Goal: Task Accomplishment & Management: Manage account settings

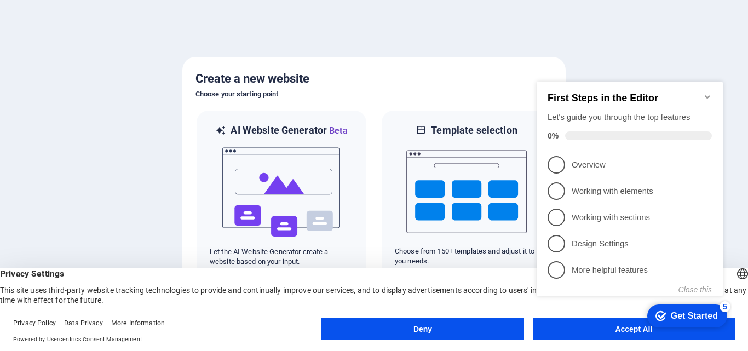
click at [452, 325] on button "Deny" at bounding box center [422, 329] width 202 height 22
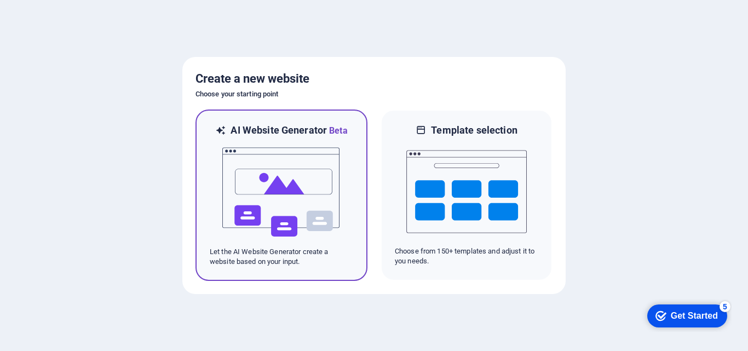
click at [253, 194] on img at bounding box center [281, 191] width 120 height 109
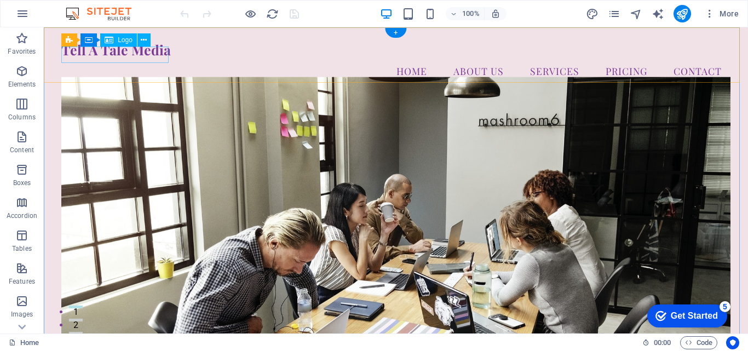
click at [131, 58] on div "Tell A Tale Media" at bounding box center [395, 50] width 669 height 16
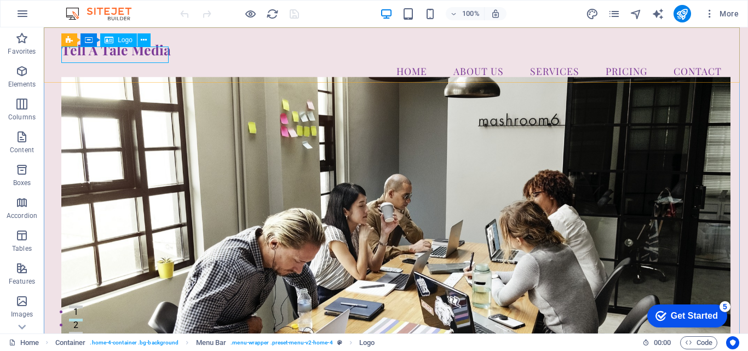
click at [114, 41] on div "Logo" at bounding box center [118, 39] width 37 height 13
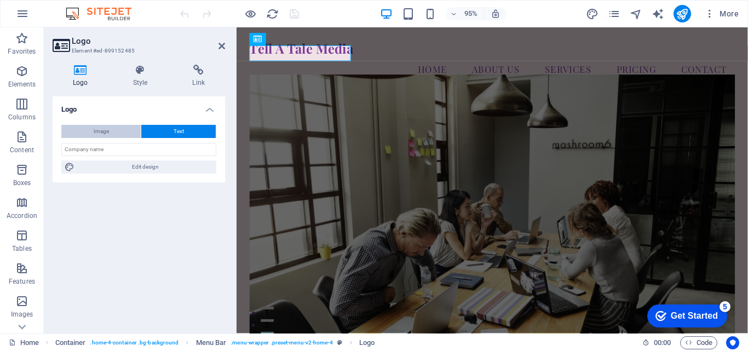
click at [106, 130] on span "Image" at bounding box center [101, 131] width 15 height 13
select select "DISABLED_OPTION_VALUE"
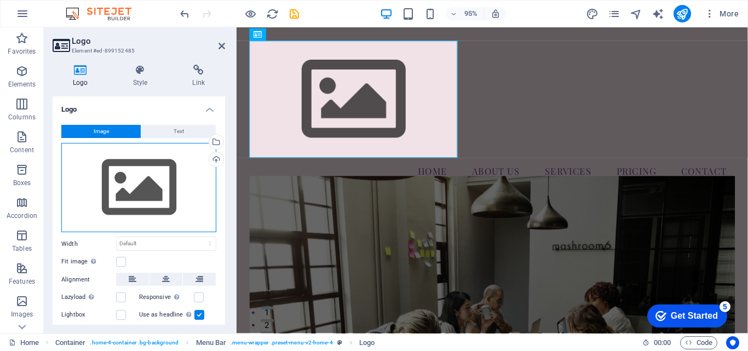
click at [124, 181] on div "Drag files here, click to choose files or select files from Files or our free s…" at bounding box center [138, 188] width 155 height 90
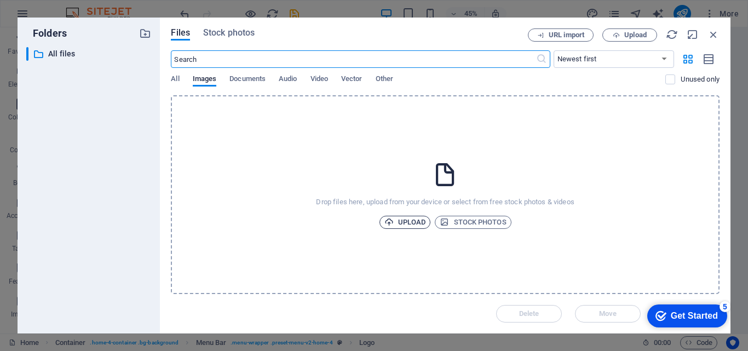
click at [402, 225] on span "Upload" at bounding box center [405, 222] width 42 height 13
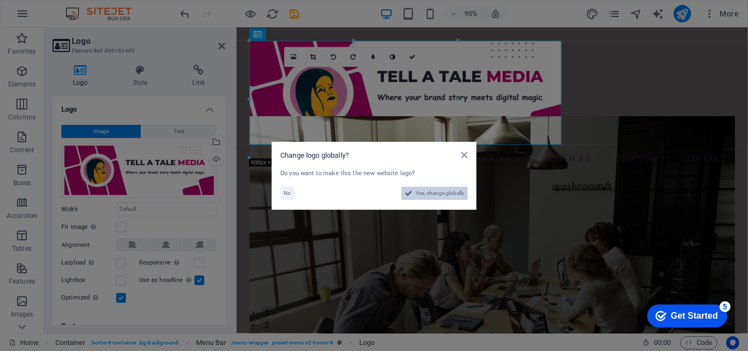
click at [437, 196] on span "Yes, change globally" at bounding box center [440, 193] width 49 height 13
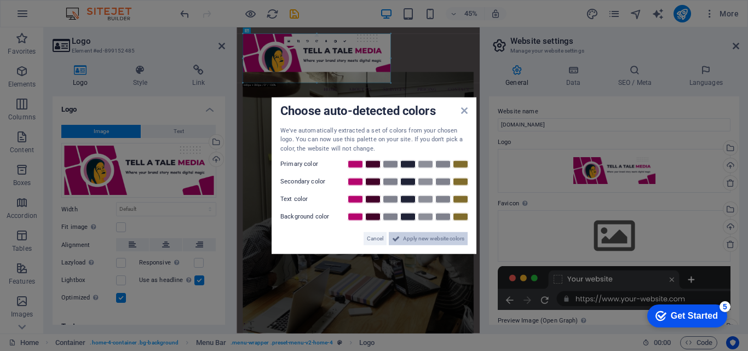
click at [409, 241] on span "Apply new website colors" at bounding box center [433, 238] width 61 height 13
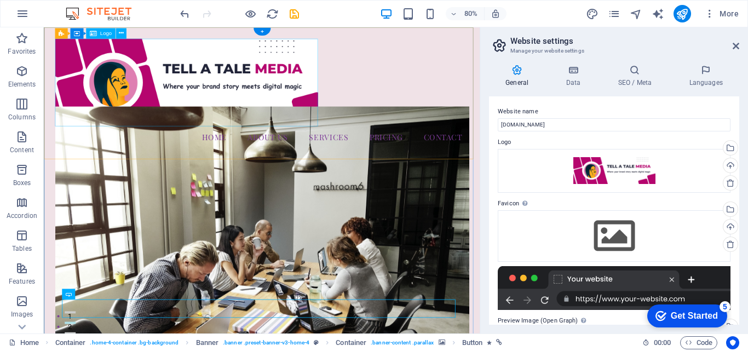
click at [266, 81] on div at bounding box center [315, 96] width 517 height 109
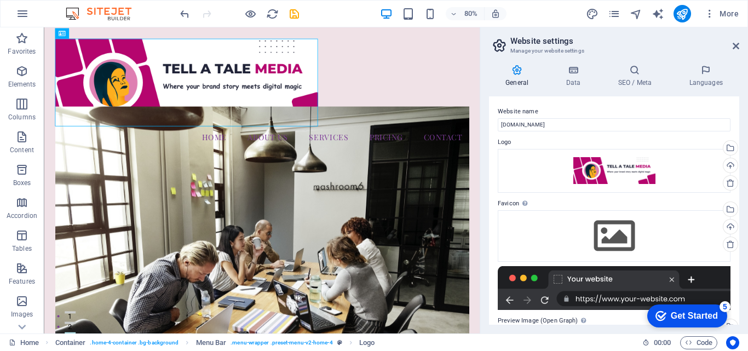
click at [656, 279] on div at bounding box center [614, 288] width 233 height 44
drag, startPoint x: 740, startPoint y: 211, endPoint x: 745, endPoint y: 240, distance: 30.0
click at [745, 240] on div "General Data SEO / Meta Languages Website name [DOMAIN_NAME] Logo Drag files he…" at bounding box center [614, 195] width 268 height 278
drag, startPoint x: 739, startPoint y: 163, endPoint x: 747, endPoint y: 198, distance: 35.5
click at [747, 197] on div "General Data SEO / Meta Languages Website name [DOMAIN_NAME] Logo Drag files he…" at bounding box center [614, 195] width 268 height 278
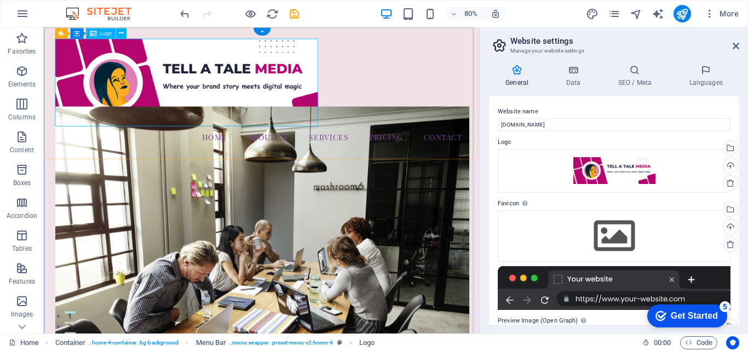
click at [143, 97] on div at bounding box center [315, 96] width 517 height 109
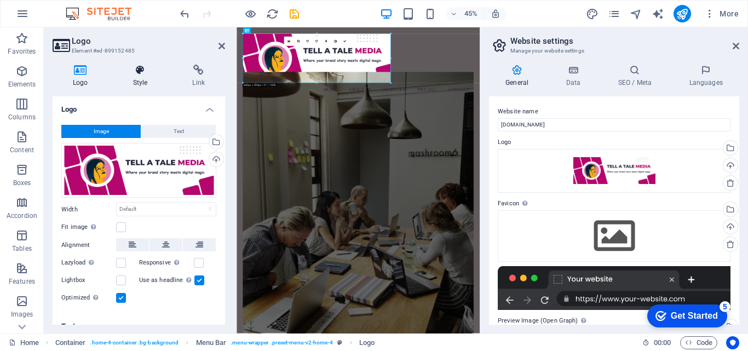
click at [148, 65] on icon at bounding box center [140, 70] width 55 height 11
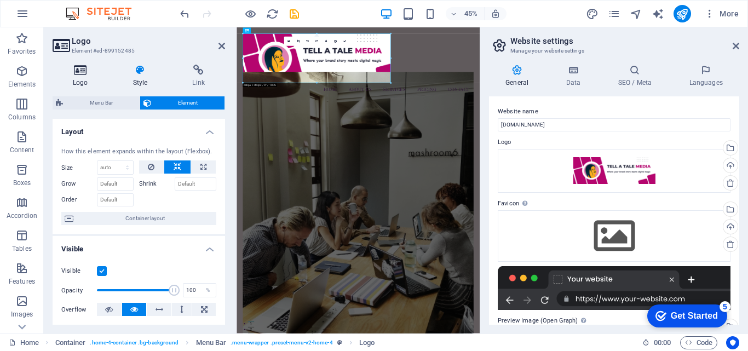
click at [74, 76] on h4 "Logo" at bounding box center [83, 76] width 60 height 23
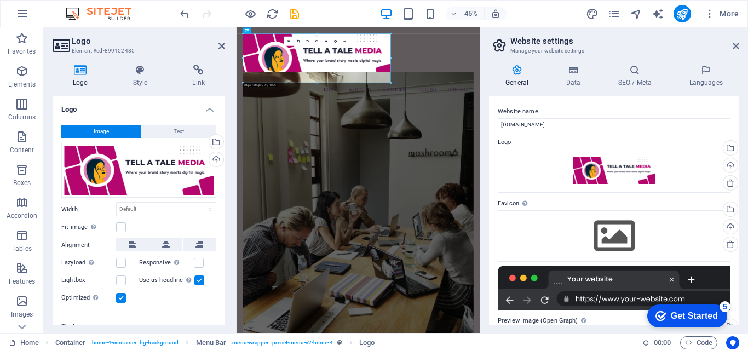
click at [512, 277] on div at bounding box center [614, 288] width 233 height 44
click at [522, 276] on div at bounding box center [614, 288] width 233 height 44
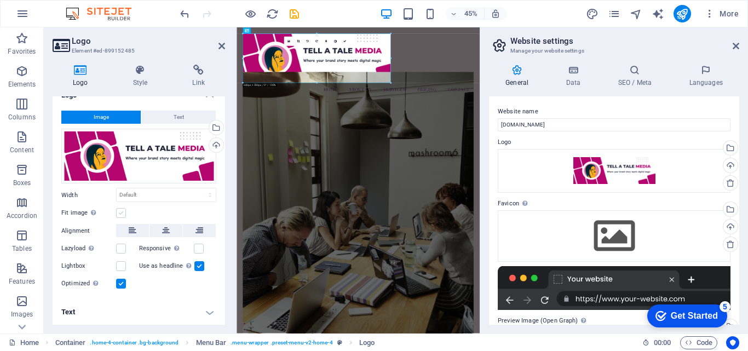
click at [123, 209] on label at bounding box center [121, 213] width 10 height 10
click at [0, 0] on input "Fit image Automatically fit image to a fixed width and height" at bounding box center [0, 0] width 0 height 0
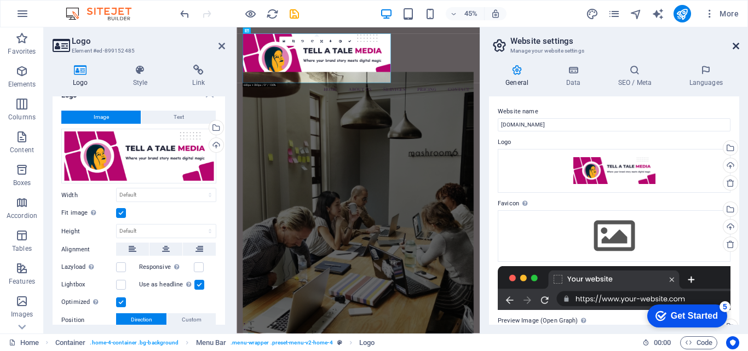
click at [736, 48] on icon at bounding box center [736, 46] width 7 height 9
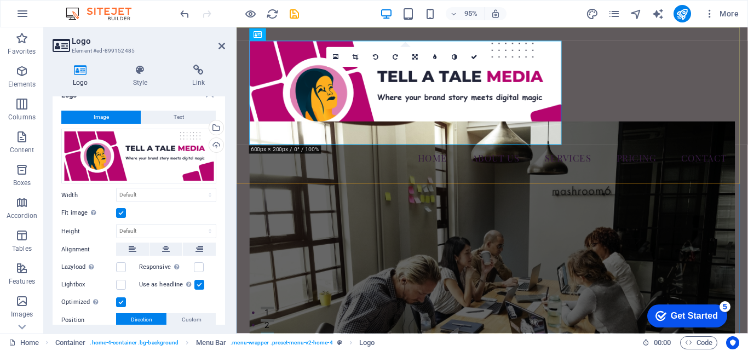
click at [705, 85] on div "Menu Home About Us Services Pricing Contact" at bounding box center [506, 109] width 538 height 165
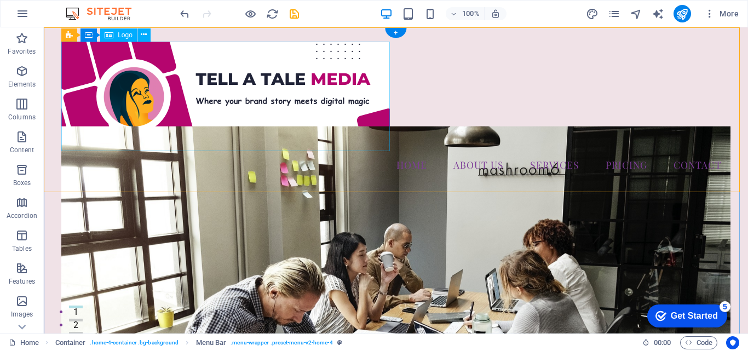
click at [338, 67] on div at bounding box center [395, 96] width 669 height 109
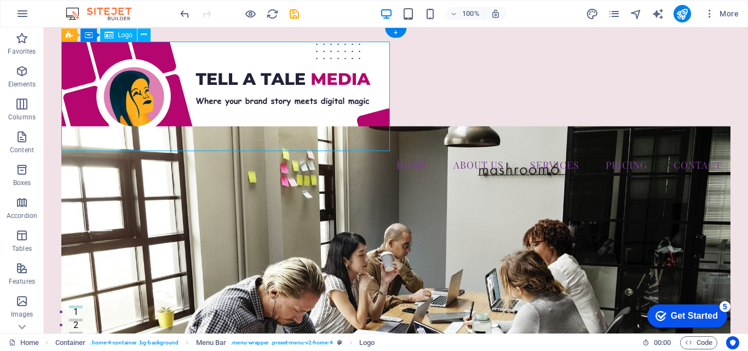
click at [235, 101] on div at bounding box center [395, 96] width 669 height 109
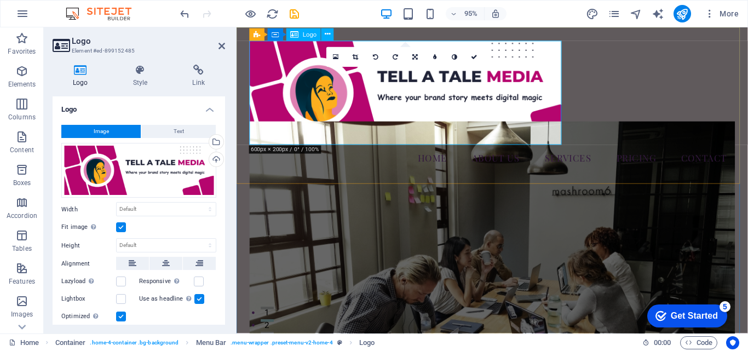
click at [566, 72] on div at bounding box center [505, 96] width 511 height 109
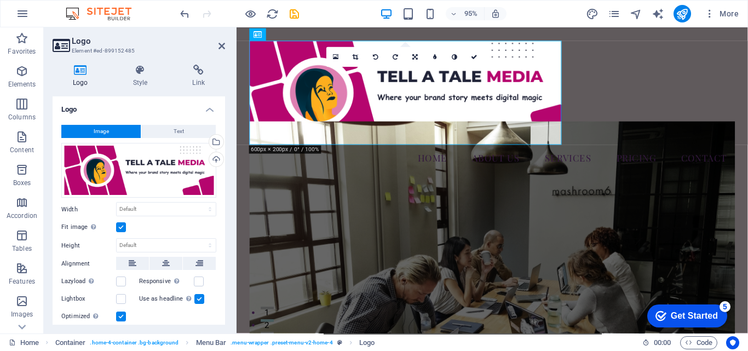
click at [122, 226] on label at bounding box center [121, 227] width 10 height 10
click at [0, 0] on input "Fit image Automatically fit image to a fixed width and height" at bounding box center [0, 0] width 0 height 0
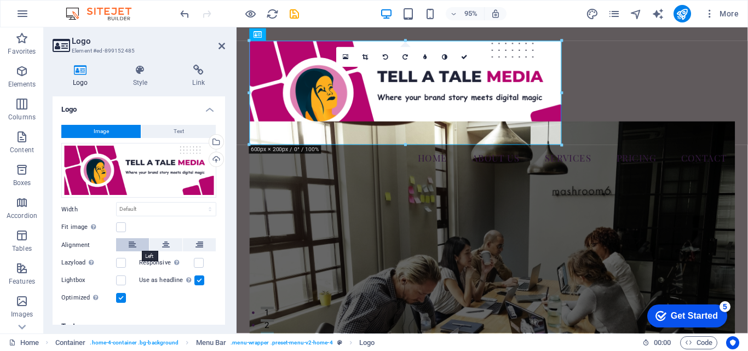
click at [130, 247] on icon at bounding box center [133, 244] width 8 height 13
click at [169, 248] on button at bounding box center [165, 244] width 33 height 13
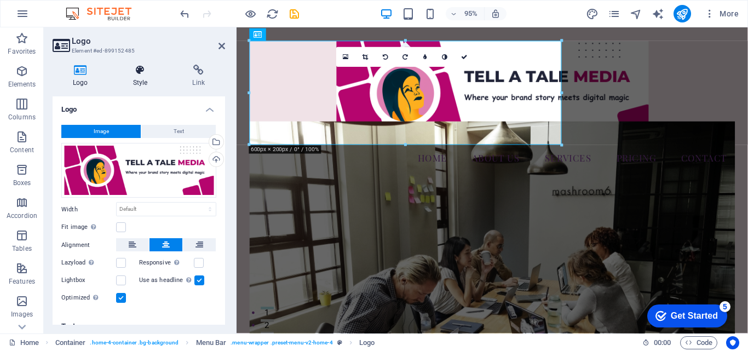
click at [148, 75] on icon at bounding box center [140, 70] width 55 height 11
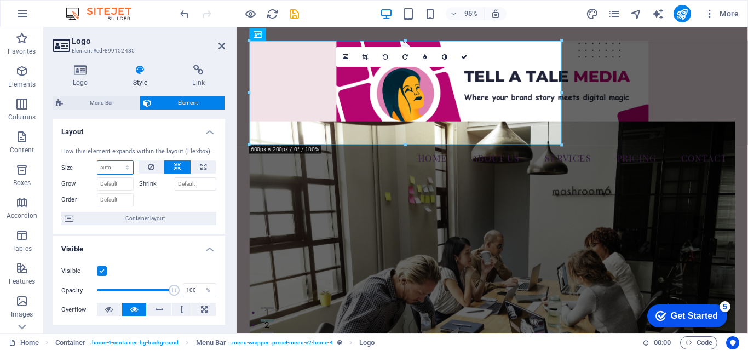
click at [110, 170] on select "Default auto px % 1/1 1/2 1/3 1/4 1/5 1/6 1/7 1/8 1/9 1/10" at bounding box center [115, 167] width 36 height 13
select select "1/2"
click at [116, 161] on select "Default auto px % 1/1 1/2 1/3 1/4 1/5 1/6 1/7 1/8 1/9 1/10" at bounding box center [115, 167] width 36 height 13
type input "50"
click at [123, 169] on select "Default auto px % 1/1 1/2 1/3 1/4 1/5 1/6 1/7 1/8 1/9 1/10" at bounding box center [125, 167] width 15 height 13
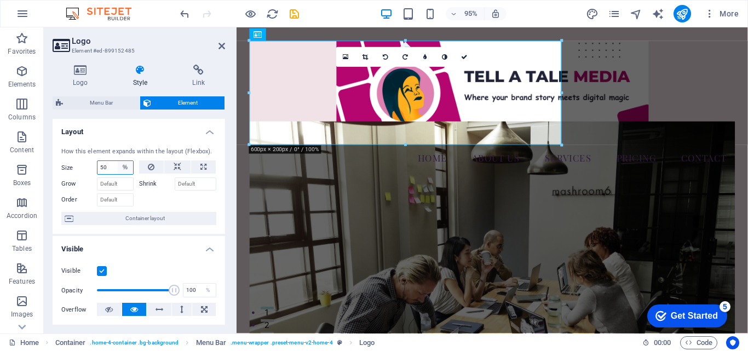
select select "1/2"
click at [118, 161] on select "Default auto px % 1/1 1/2 1/3 1/4 1/5 1/6 1/7 1/8 1/9 1/10" at bounding box center [125, 167] width 15 height 13
select select "DISABLED_OPTION_VALUE"
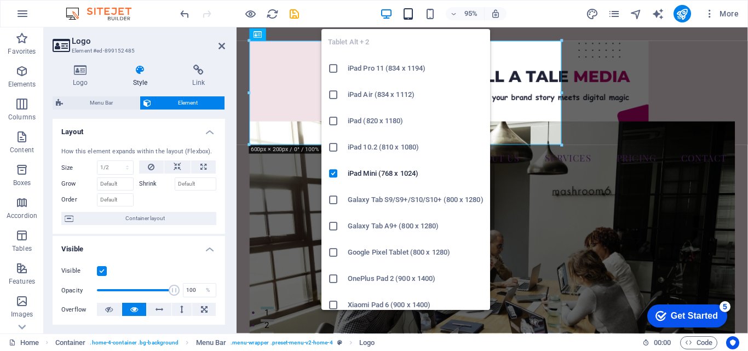
click at [407, 14] on icon "button" at bounding box center [408, 14] width 13 height 13
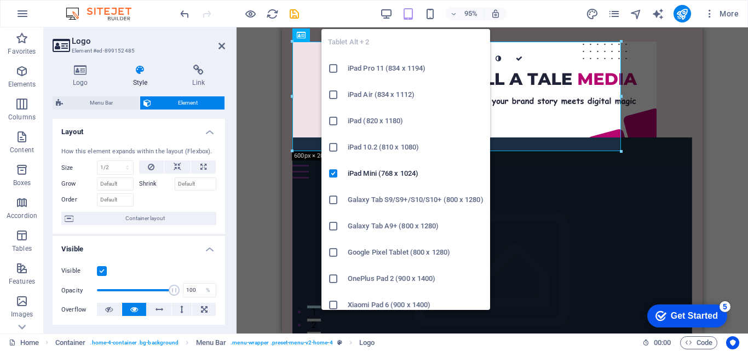
type input "50"
select select "%"
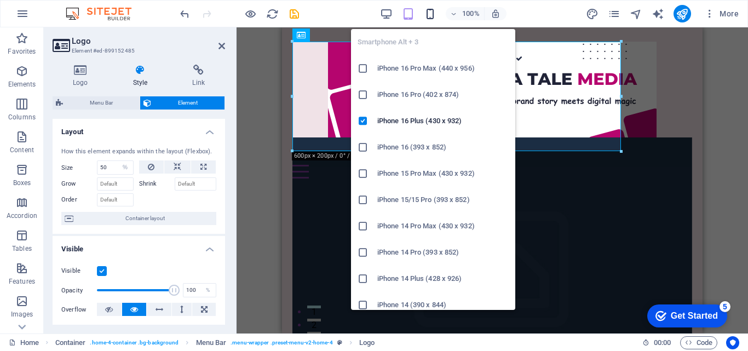
click at [431, 13] on icon "button" at bounding box center [430, 14] width 13 height 13
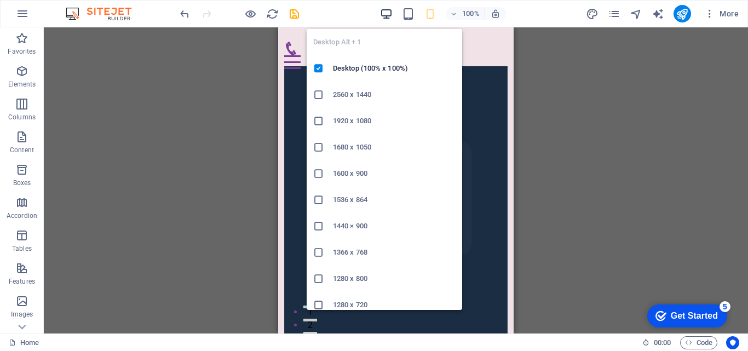
click at [391, 11] on icon "button" at bounding box center [386, 14] width 13 height 13
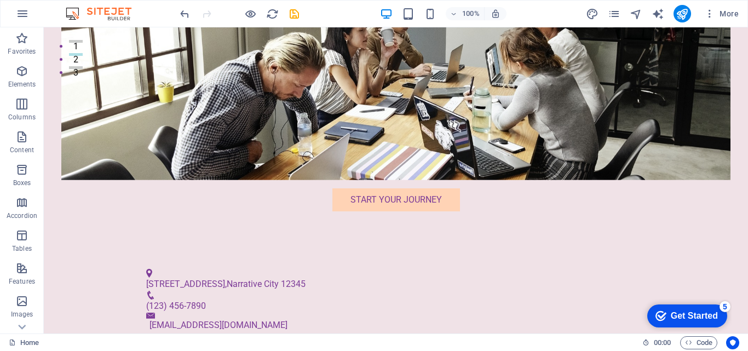
scroll to position [272, 0]
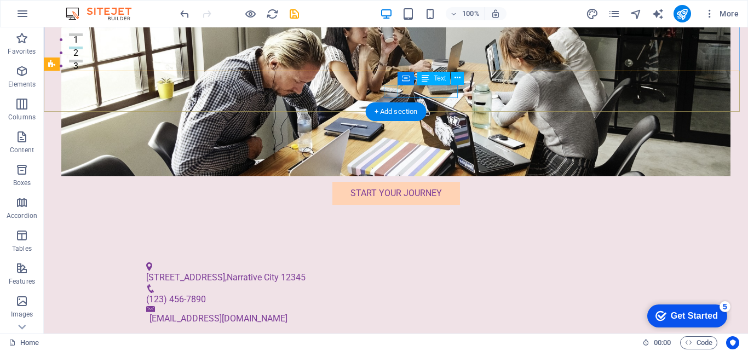
click at [206, 294] on span "(123) 456-7890" at bounding box center [176, 299] width 60 height 10
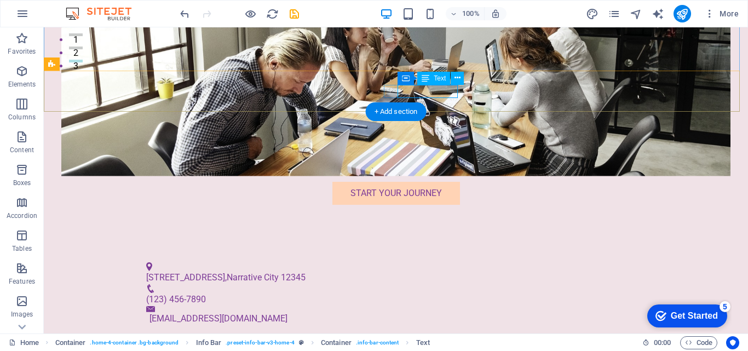
click at [206, 294] on span "(123) 456-7890" at bounding box center [176, 299] width 60 height 10
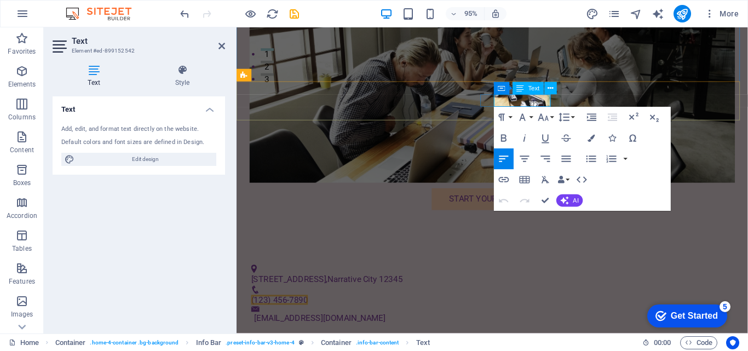
click at [312, 309] on span "(123) 456-7890" at bounding box center [282, 314] width 60 height 10
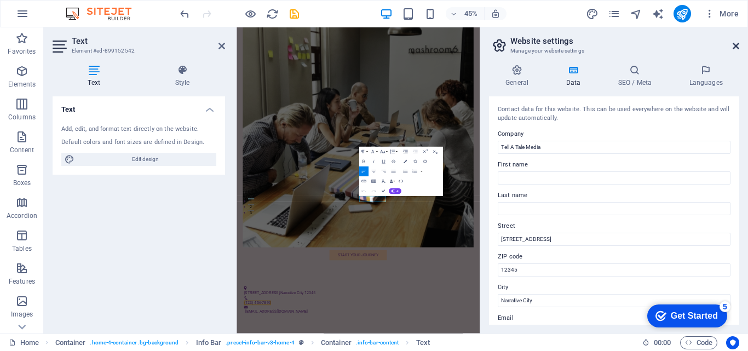
click at [737, 49] on icon at bounding box center [736, 46] width 7 height 9
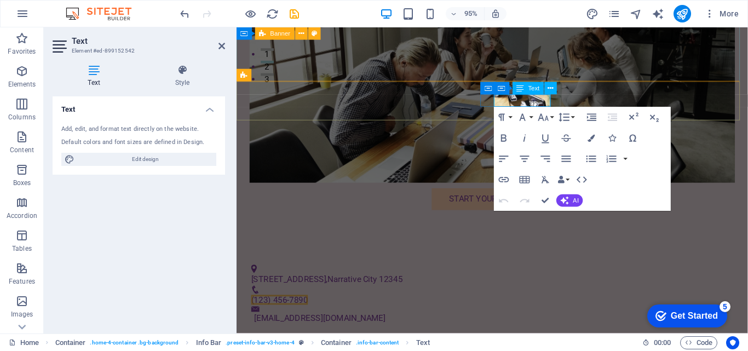
click at [312, 309] on span "(123) 456-7890" at bounding box center [282, 314] width 60 height 10
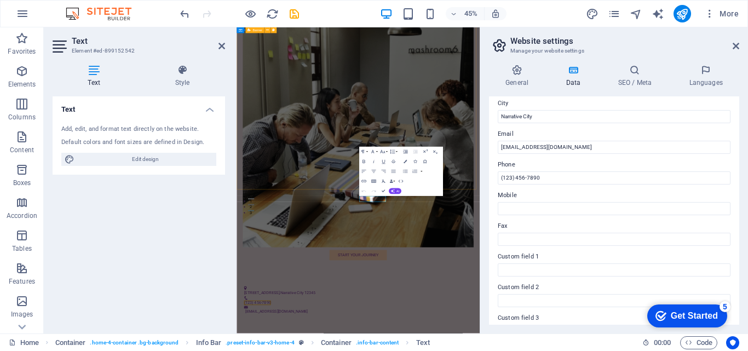
scroll to position [181, 0]
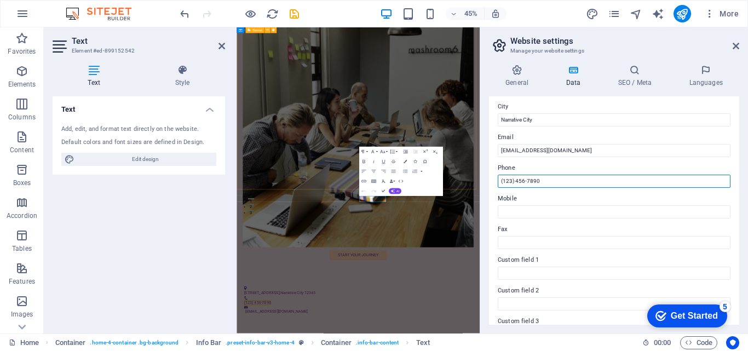
click at [559, 180] on input "(123) 456-7890" at bounding box center [614, 181] width 233 height 13
type input "("
type input "[PHONE_NUMBER]"
drag, startPoint x: 739, startPoint y: 201, endPoint x: 711, endPoint y: 267, distance: 71.6
click at [711, 267] on div "General Data SEO / Meta Languages Website name [DOMAIN_NAME] Logo Drag files he…" at bounding box center [614, 195] width 268 height 278
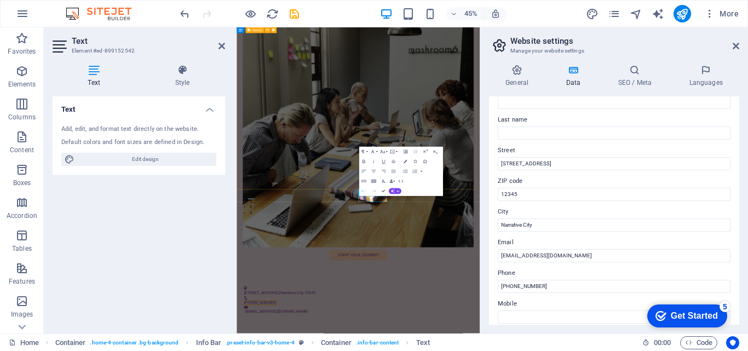
scroll to position [0, 0]
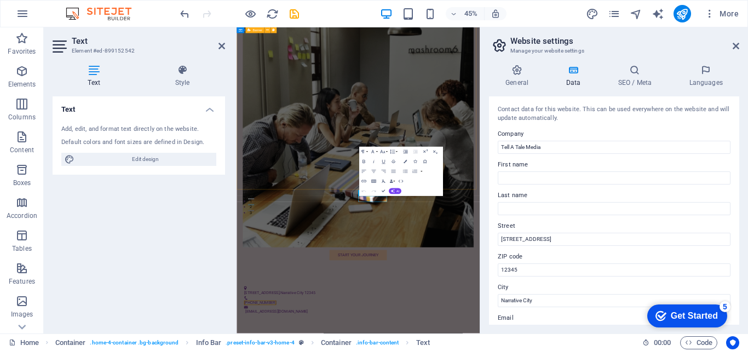
click at [193, 283] on div "Text Add, edit, and format text directly on the website. Default colors and fon…" at bounding box center [139, 210] width 172 height 228
click at [738, 47] on icon at bounding box center [736, 46] width 7 height 9
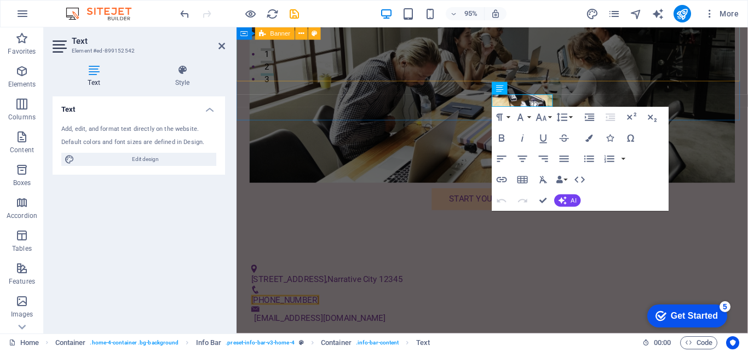
click at [169, 268] on div "Text Add, edit, and format text directly on the website. Default colors and fon…" at bounding box center [139, 210] width 172 height 228
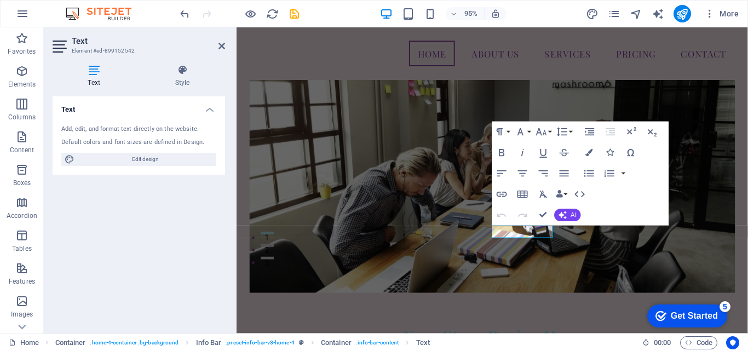
scroll to position [85, 0]
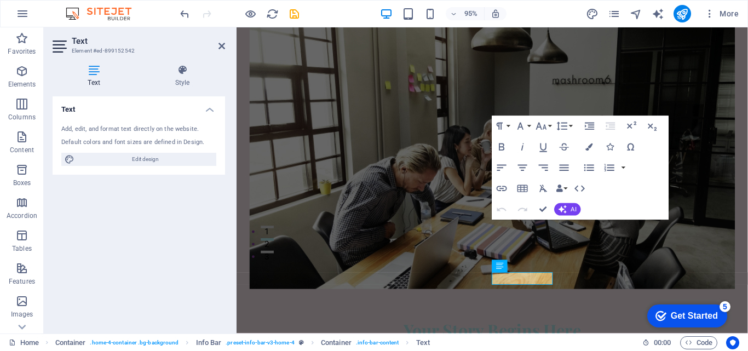
click at [489, 67] on figure at bounding box center [505, 155] width 511 height 293
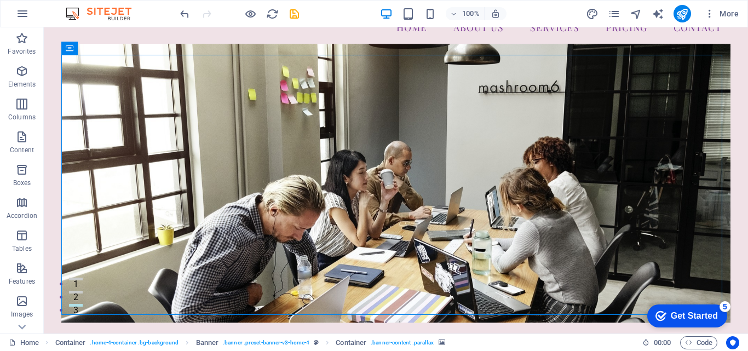
scroll to position [35, 0]
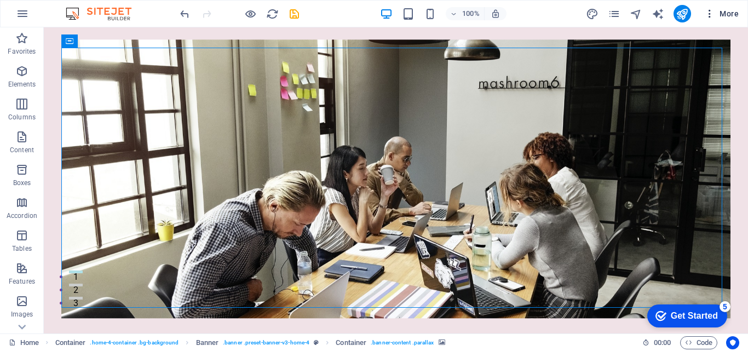
click at [711, 13] on icon "button" at bounding box center [709, 13] width 11 height 11
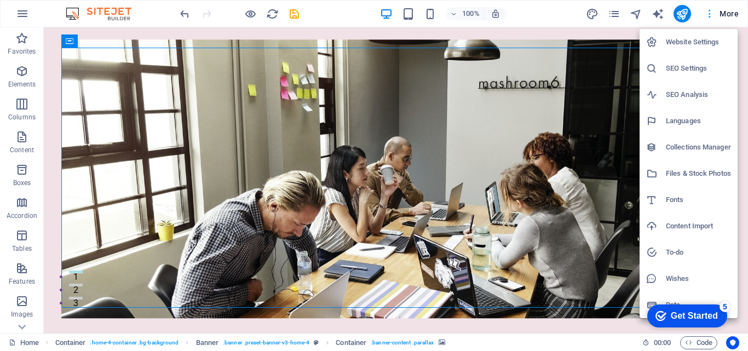
click at [711, 13] on div at bounding box center [374, 175] width 748 height 351
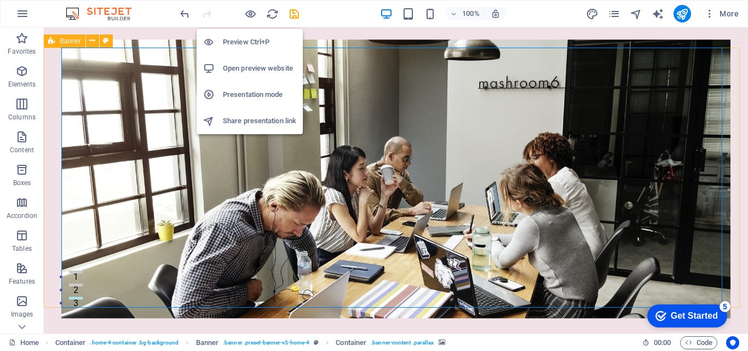
click at [225, 43] on h6 "Preview Ctrl+P" at bounding box center [259, 42] width 73 height 13
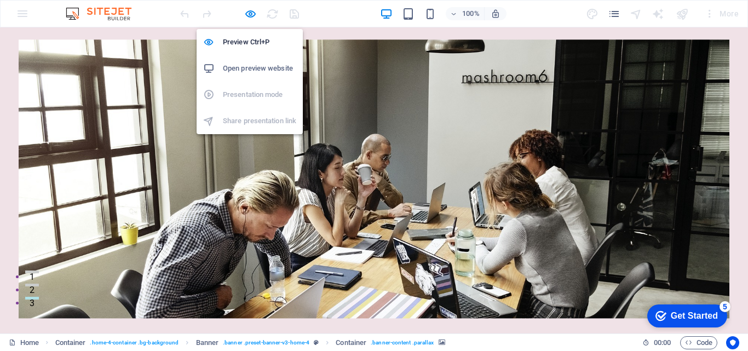
click at [240, 68] on h6 "Open preview website" at bounding box center [259, 68] width 73 height 13
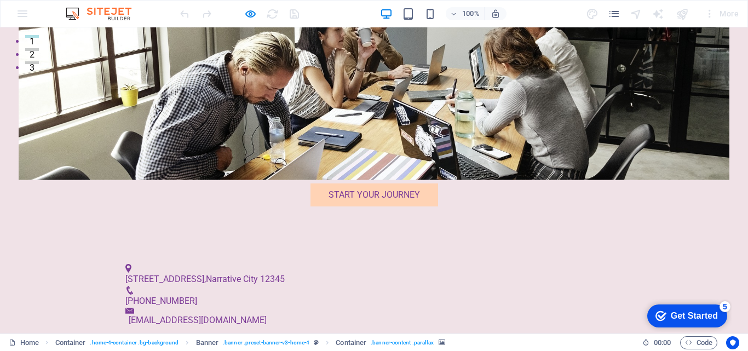
scroll to position [278, 0]
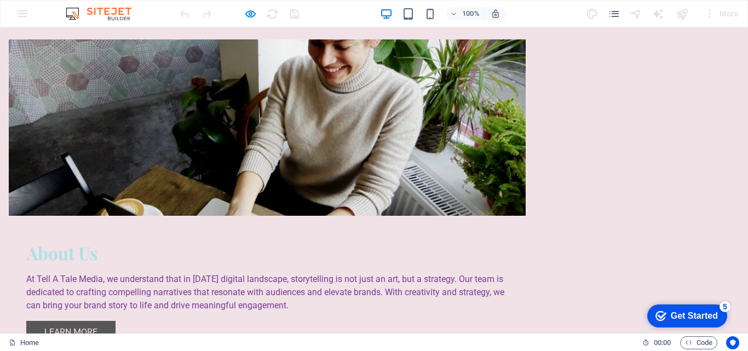
scroll to position [620, 0]
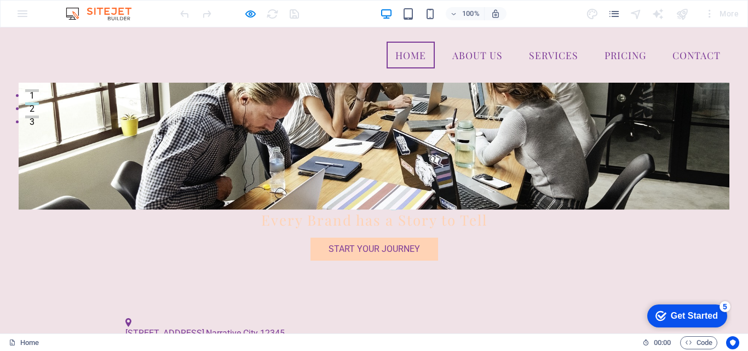
scroll to position [0, 0]
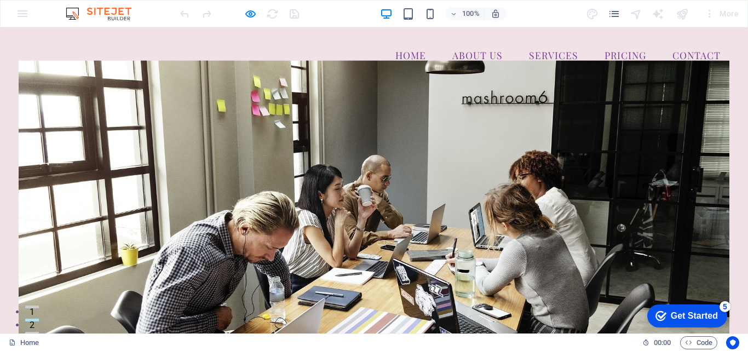
drag, startPoint x: 747, startPoint y: 100, endPoint x: 747, endPoint y: 27, distance: 72.8
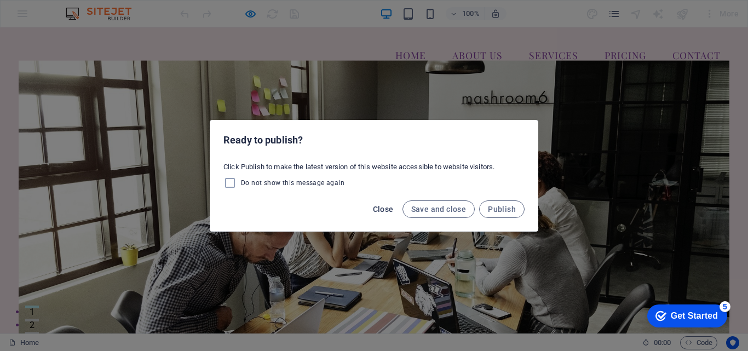
click at [385, 205] on span "Close" at bounding box center [383, 209] width 21 height 9
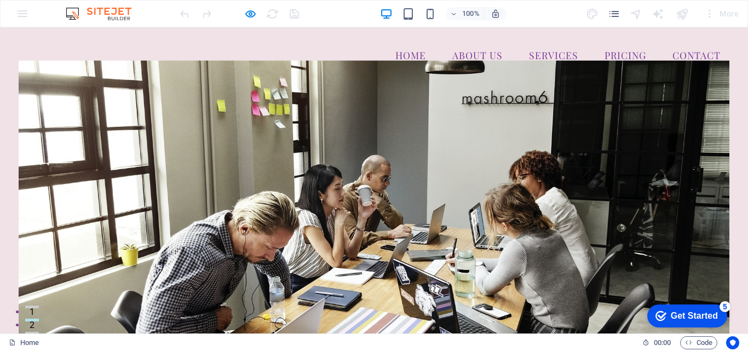
click at [471, 54] on link "About Us" at bounding box center [477, 55] width 68 height 27
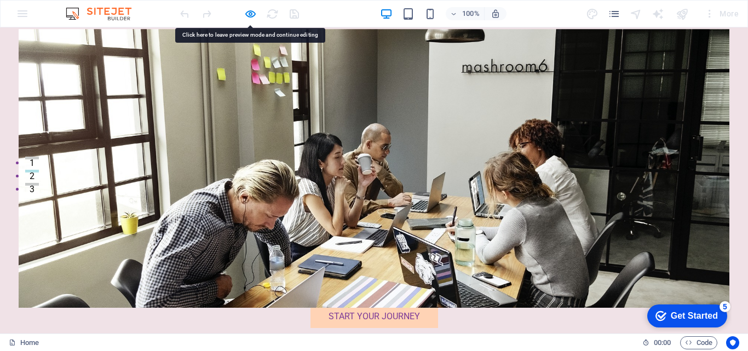
scroll to position [348, 0]
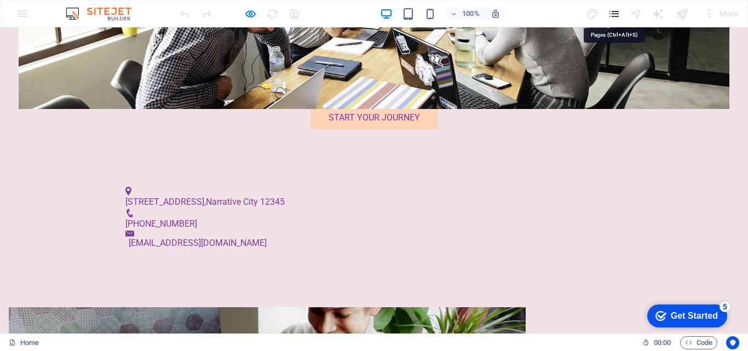
click at [614, 18] on icon "pages" at bounding box center [614, 14] width 13 height 13
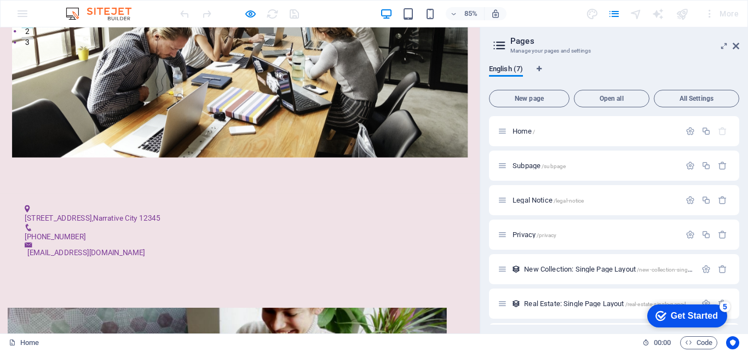
drag, startPoint x: 739, startPoint y: 276, endPoint x: 740, endPoint y: 298, distance: 21.9
click at [740, 298] on div "English (7) New page Open all All Settings Home / Subpage /subpage Legal Notice…" at bounding box center [614, 195] width 268 height 278
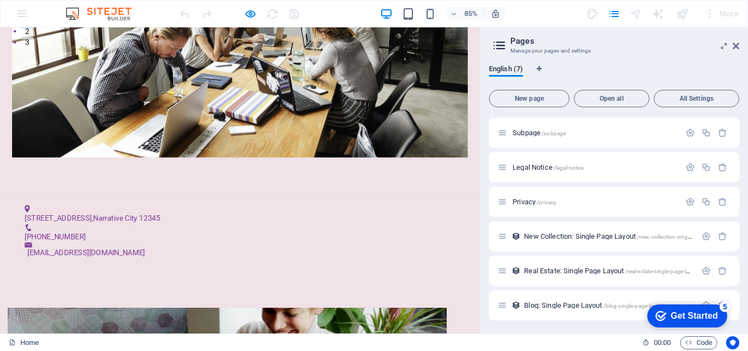
scroll to position [0, 0]
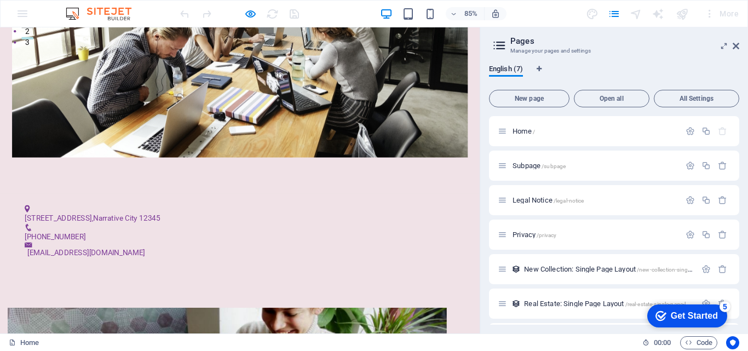
click at [598, 98] on span "Open all" at bounding box center [612, 98] width 66 height 7
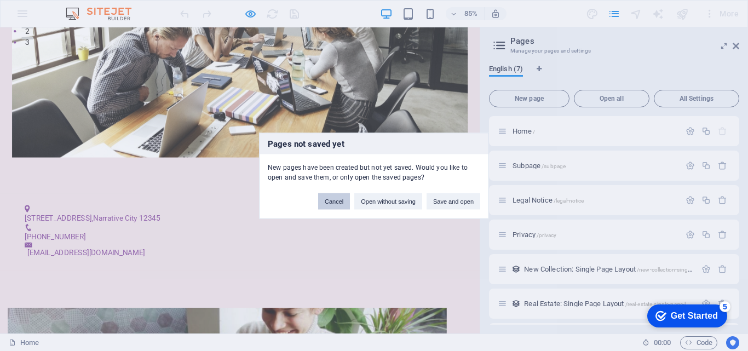
click at [336, 198] on button "Cancel" at bounding box center [334, 201] width 32 height 16
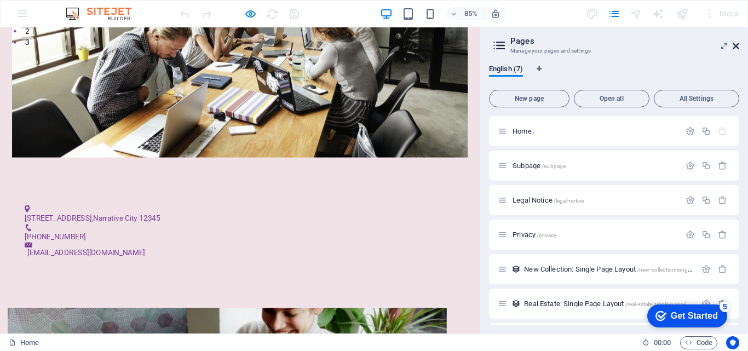
click at [735, 47] on icon at bounding box center [736, 46] width 7 height 9
